Goal: Information Seeking & Learning: Learn about a topic

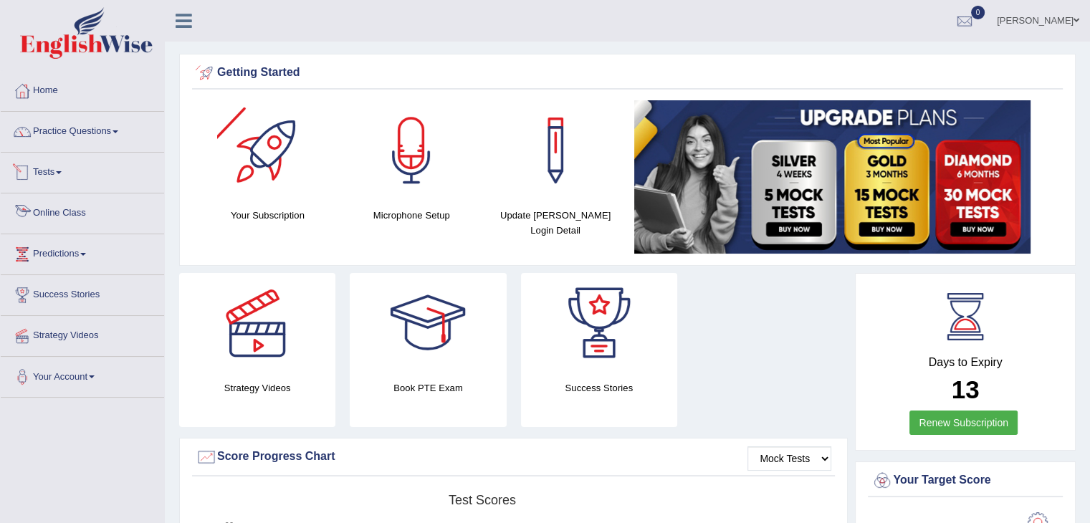
click at [70, 209] on link "Online Class" at bounding box center [82, 212] width 163 height 36
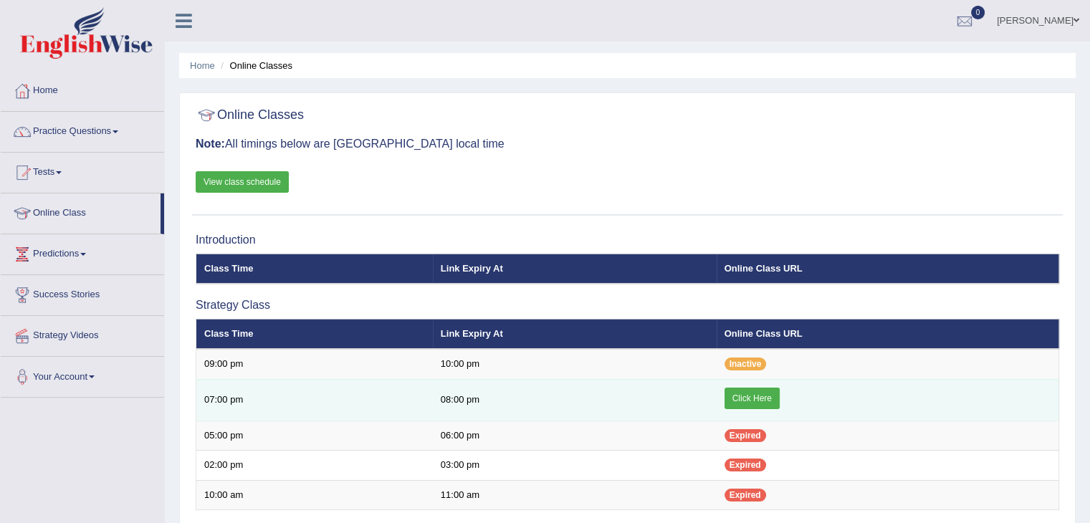
click at [737, 388] on link "Click Here" at bounding box center [752, 399] width 55 height 22
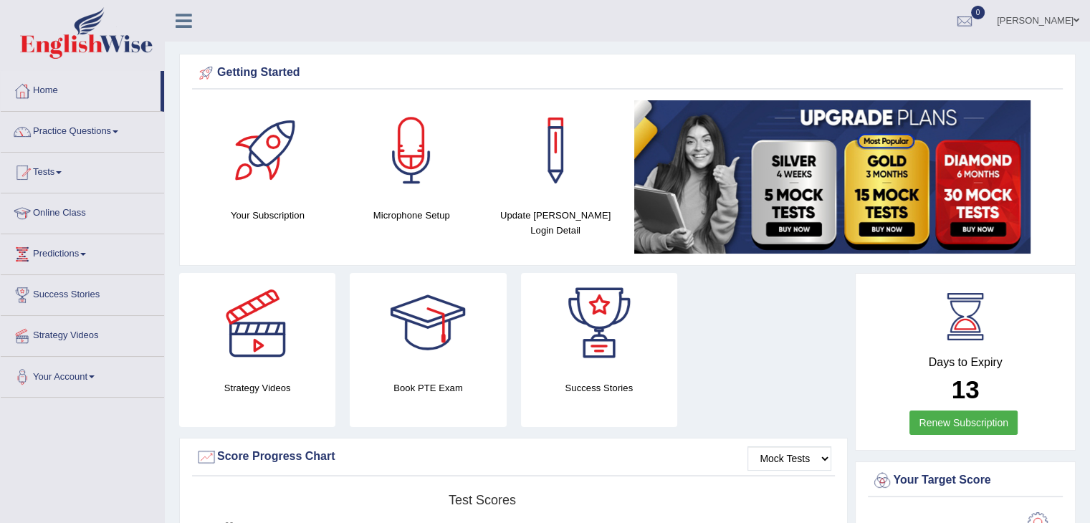
click at [120, 135] on link "Practice Questions" at bounding box center [82, 130] width 163 height 36
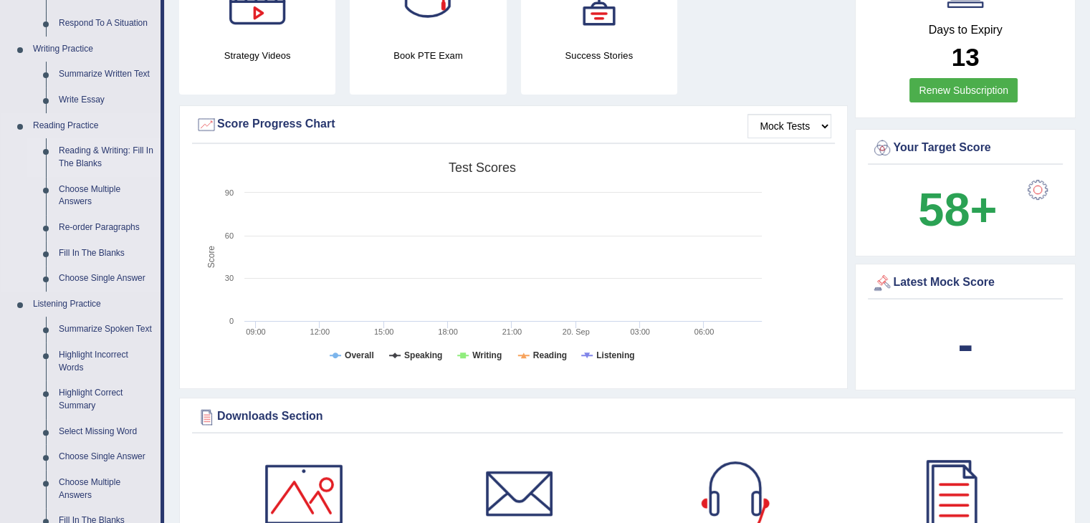
scroll to position [334, 0]
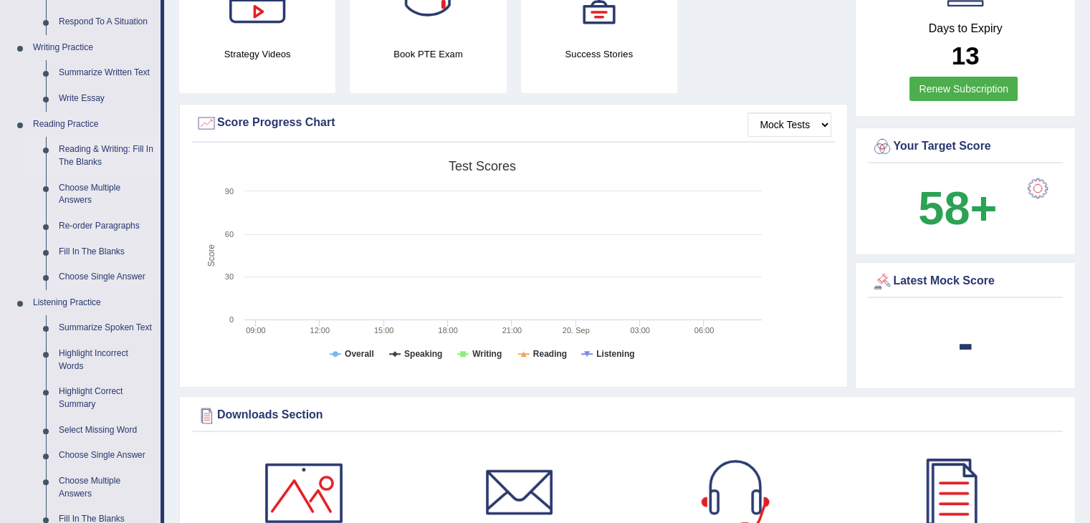
click at [84, 164] on link "Reading & Writing: Fill In The Blanks" at bounding box center [106, 156] width 108 height 38
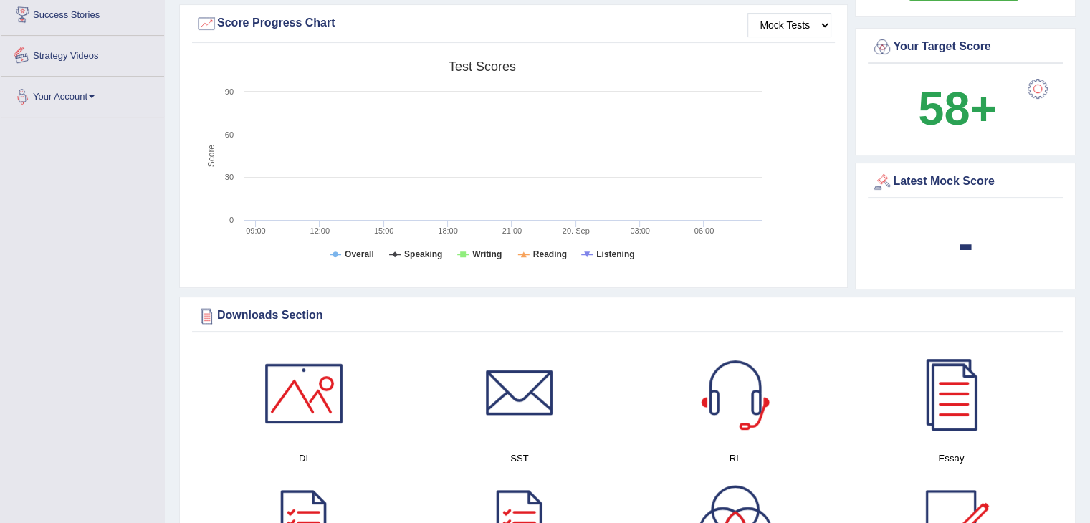
scroll to position [573, 0]
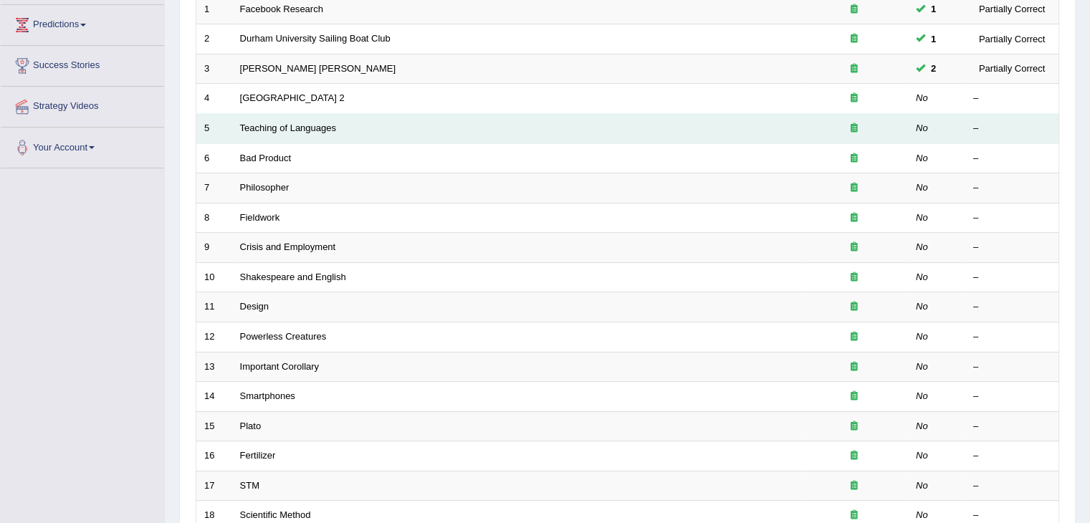
scroll to position [232, 0]
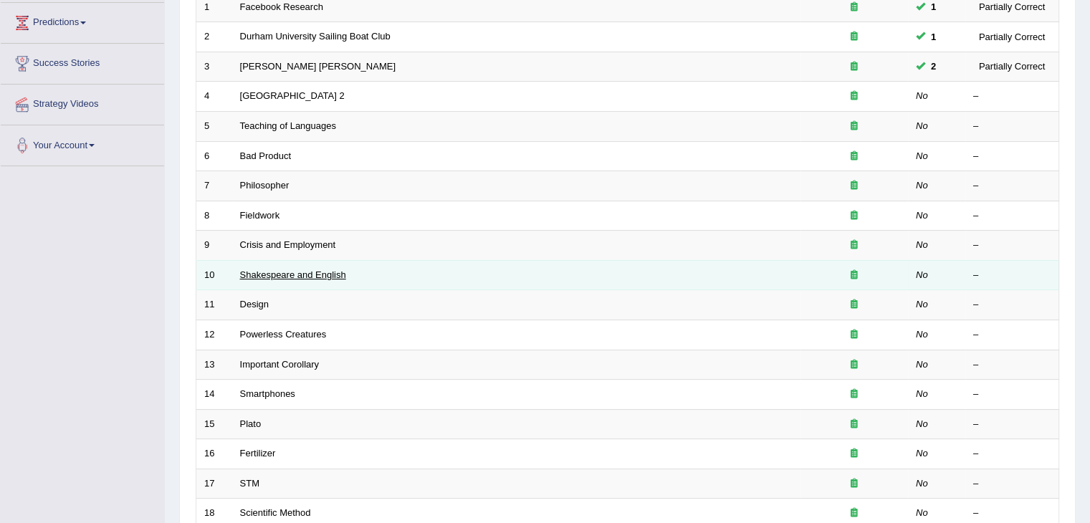
click link "Shakespeare and English"
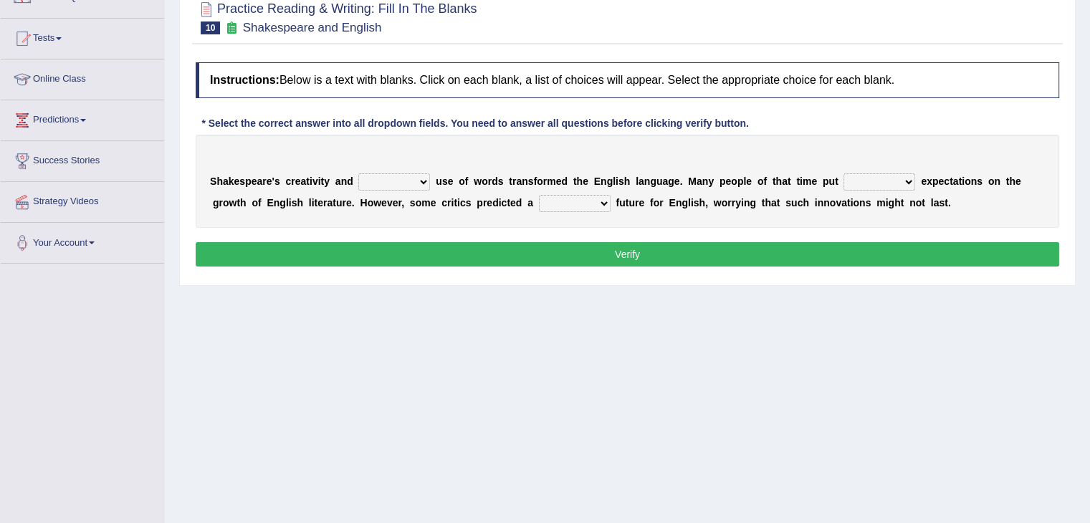
scroll to position [140, 0]
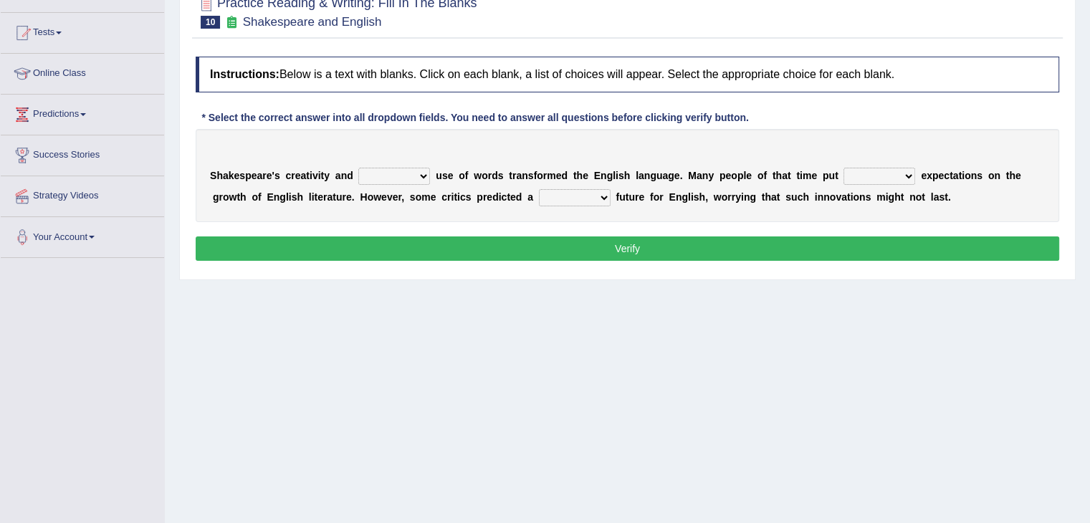
click at [419, 174] on select "idealized intensive fancied inventive" at bounding box center [394, 176] width 72 height 17
click at [452, 314] on div "Home Practice Reading & Writing: Fill In The Blanks Shakespeare and English « P…" at bounding box center [627, 218] width 925 height 717
click at [421, 178] on select "idealized intensive fancied inventive" at bounding box center [394, 176] width 72 height 17
drag, startPoint x: 351, startPoint y: 376, endPoint x: 419, endPoint y: 176, distance: 211.9
click at [419, 176] on div "Home Practice Reading & Writing: Fill In The Blanks Shakespeare and English « P…" at bounding box center [627, 218] width 925 height 717
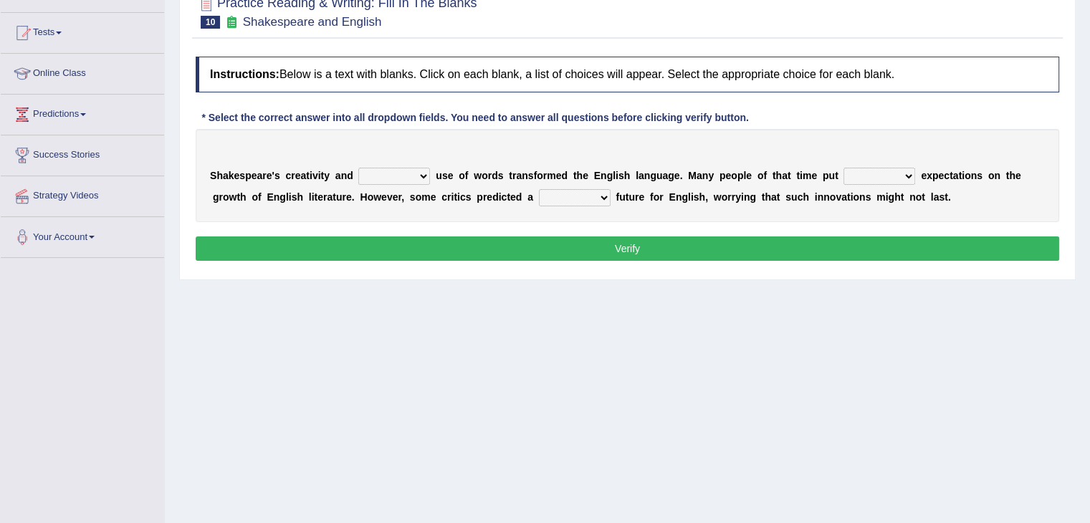
click at [419, 176] on select "idealized intensive fancied inventive" at bounding box center [394, 176] width 72 height 17
select select "fancied"
click at [358, 168] on select "idealized intensive fancied inventive" at bounding box center [394, 176] width 72 height 17
click at [910, 176] on select "wide much high more" at bounding box center [880, 176] width 72 height 17
select select "much"
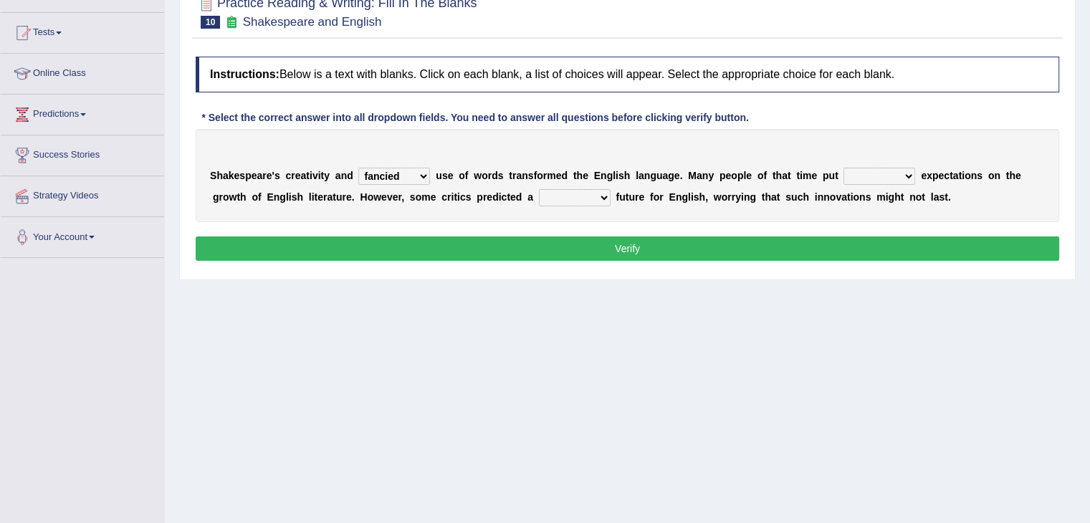
click at [844, 168] on select "wide much high more" at bounding box center [880, 176] width 72 height 17
click at [604, 192] on select "monetary promising irresistible daunting" at bounding box center [575, 197] width 72 height 17
select select "promising"
click at [539, 189] on select "monetary promising irresistible daunting" at bounding box center [575, 197] width 72 height 17
click at [571, 242] on button "Verify" at bounding box center [628, 249] width 864 height 24
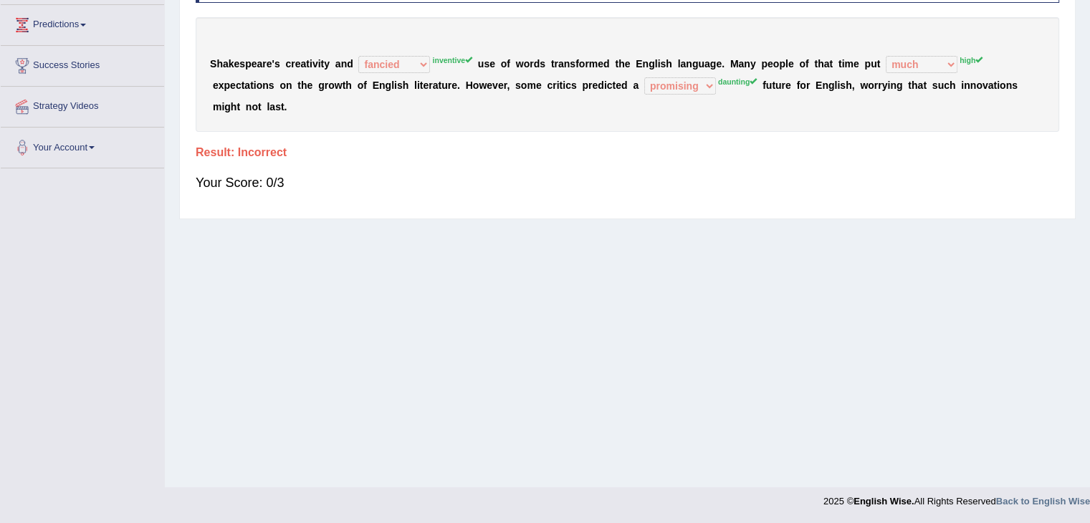
scroll to position [0, 0]
